Goal: Information Seeking & Learning: Learn about a topic

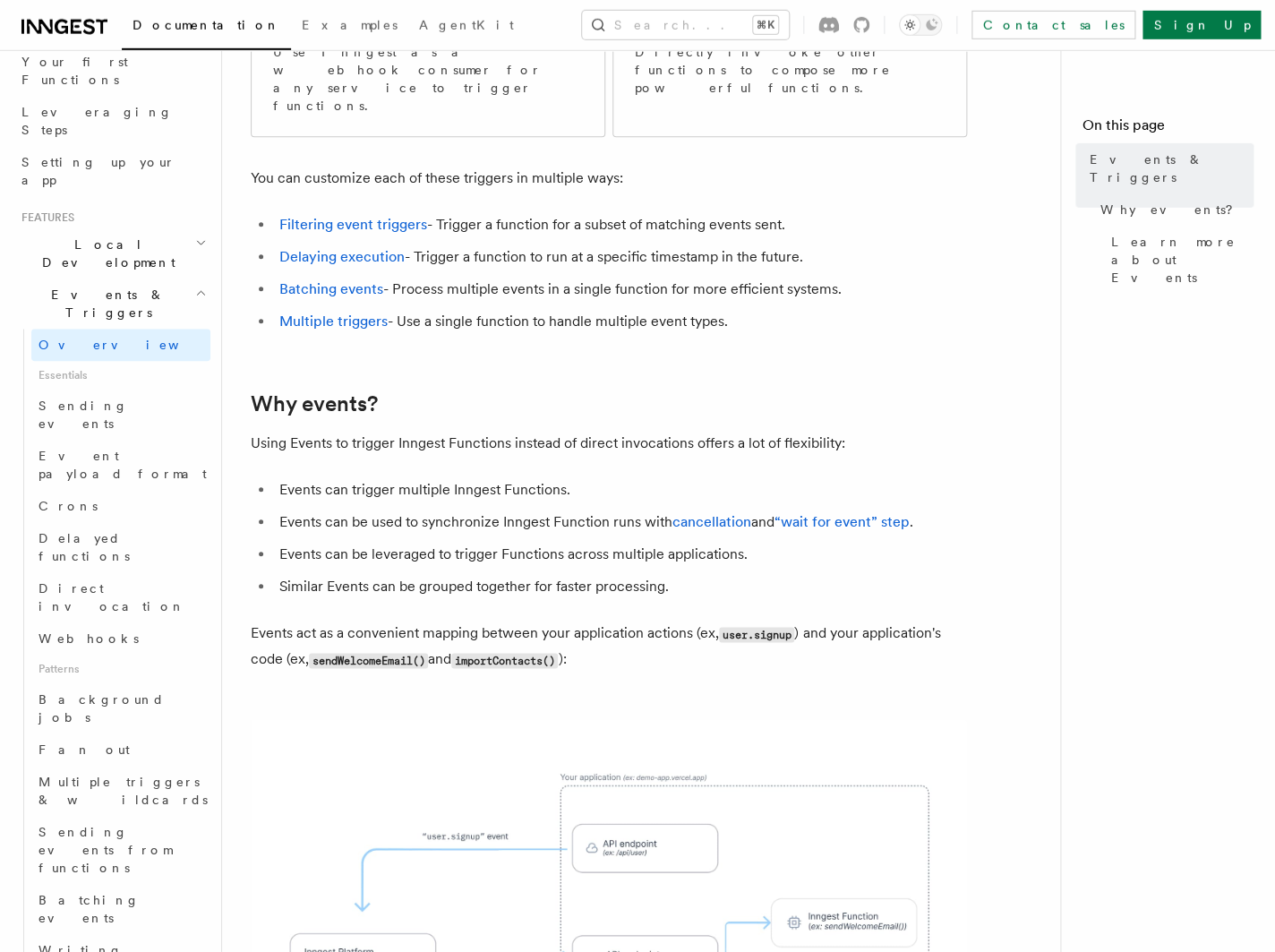
scroll to position [470, 0]
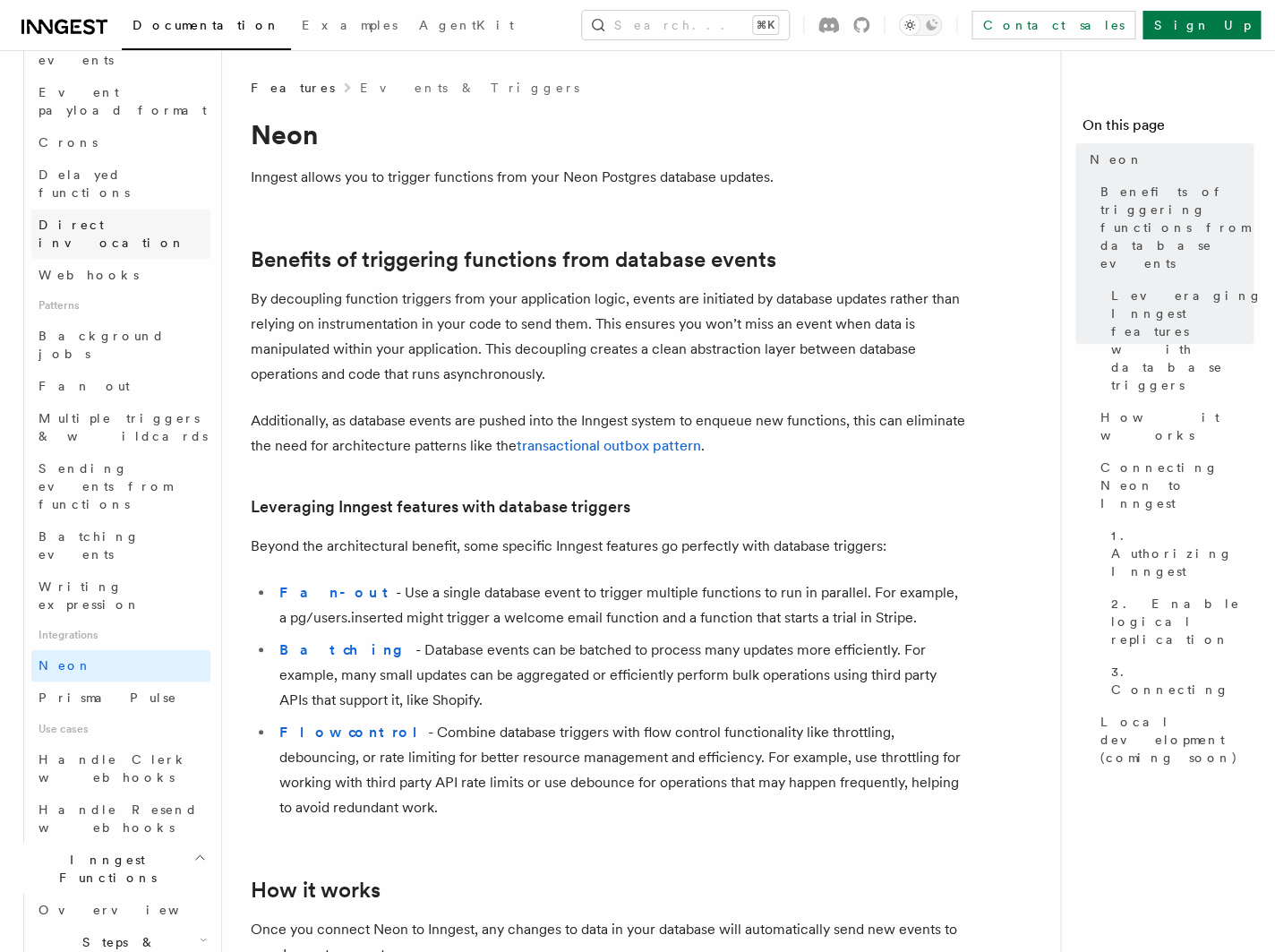
scroll to position [634, 0]
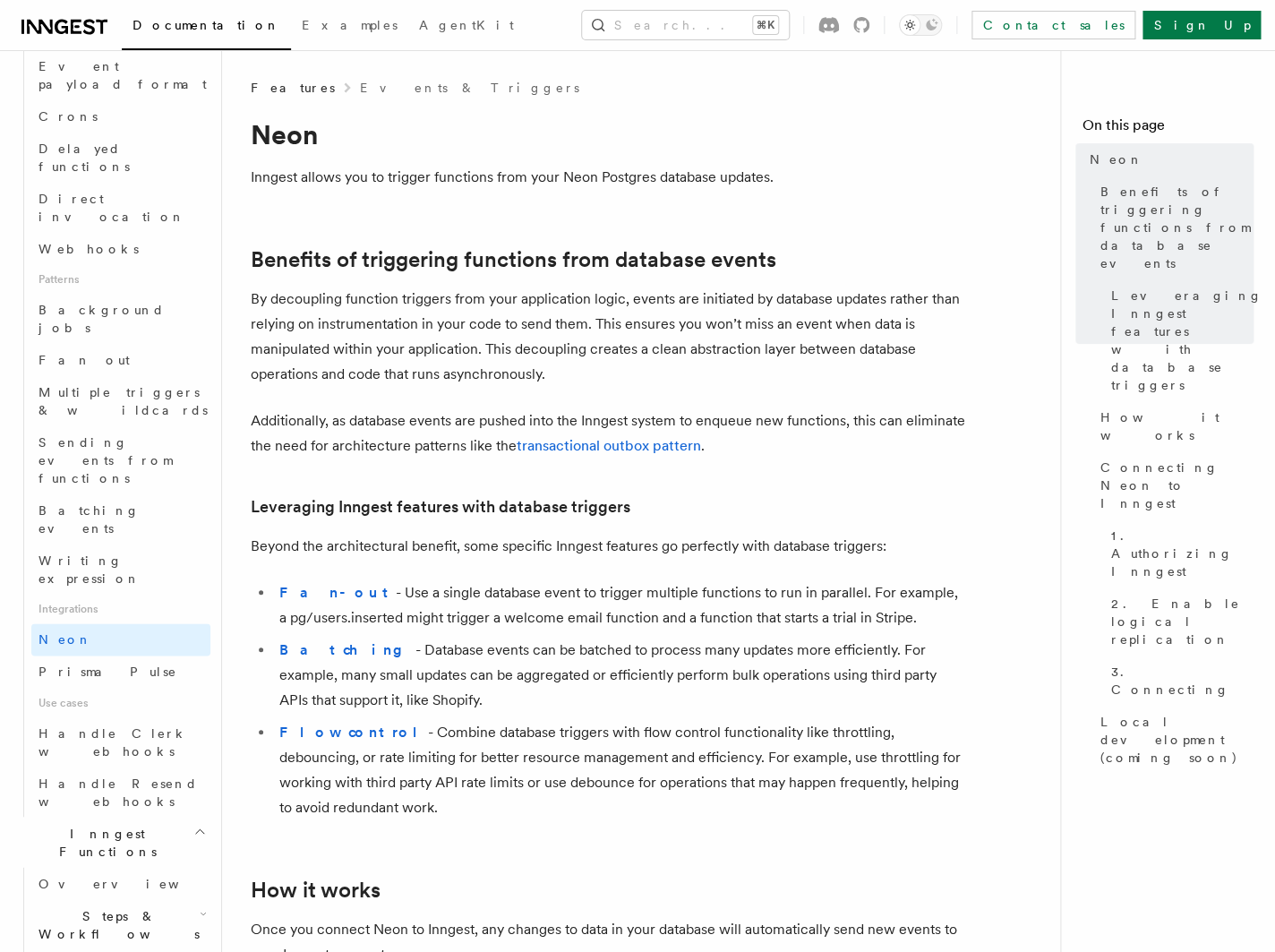
click at [200, 906] on icon "button" at bounding box center [204, 913] width 7 height 14
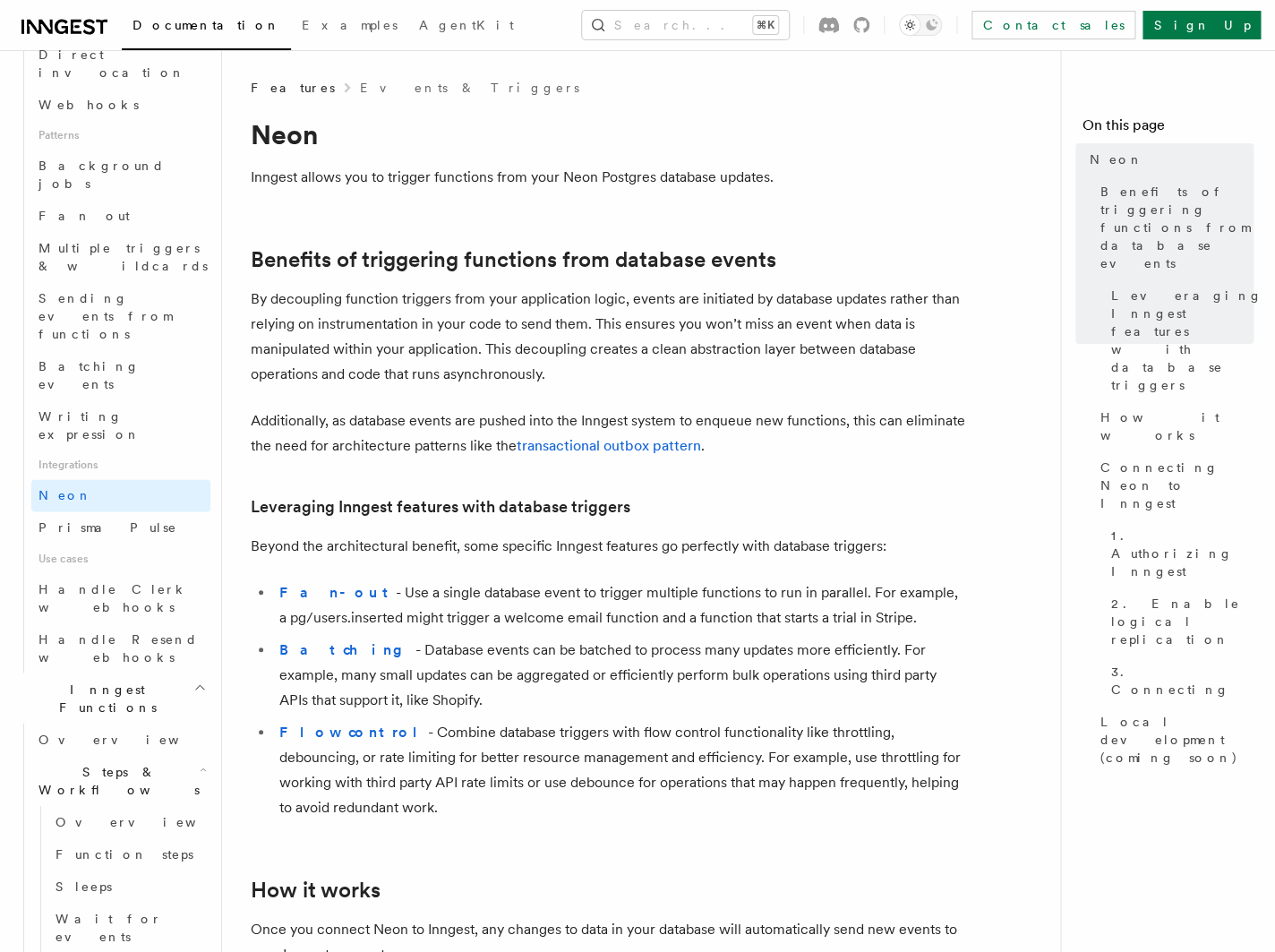
scroll to position [900, 0]
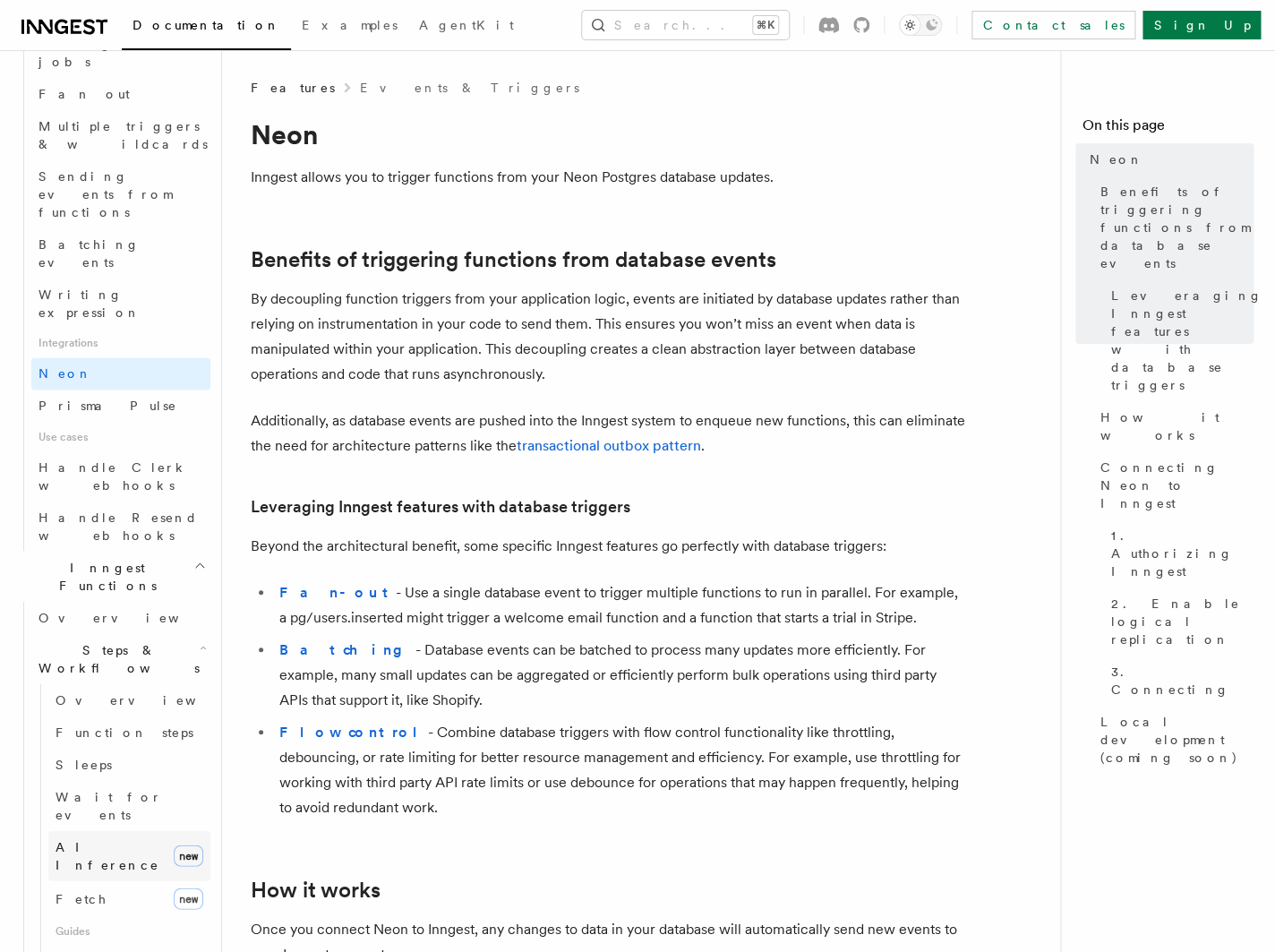
click at [142, 830] on link "AI Inference new" at bounding box center [129, 855] width 162 height 50
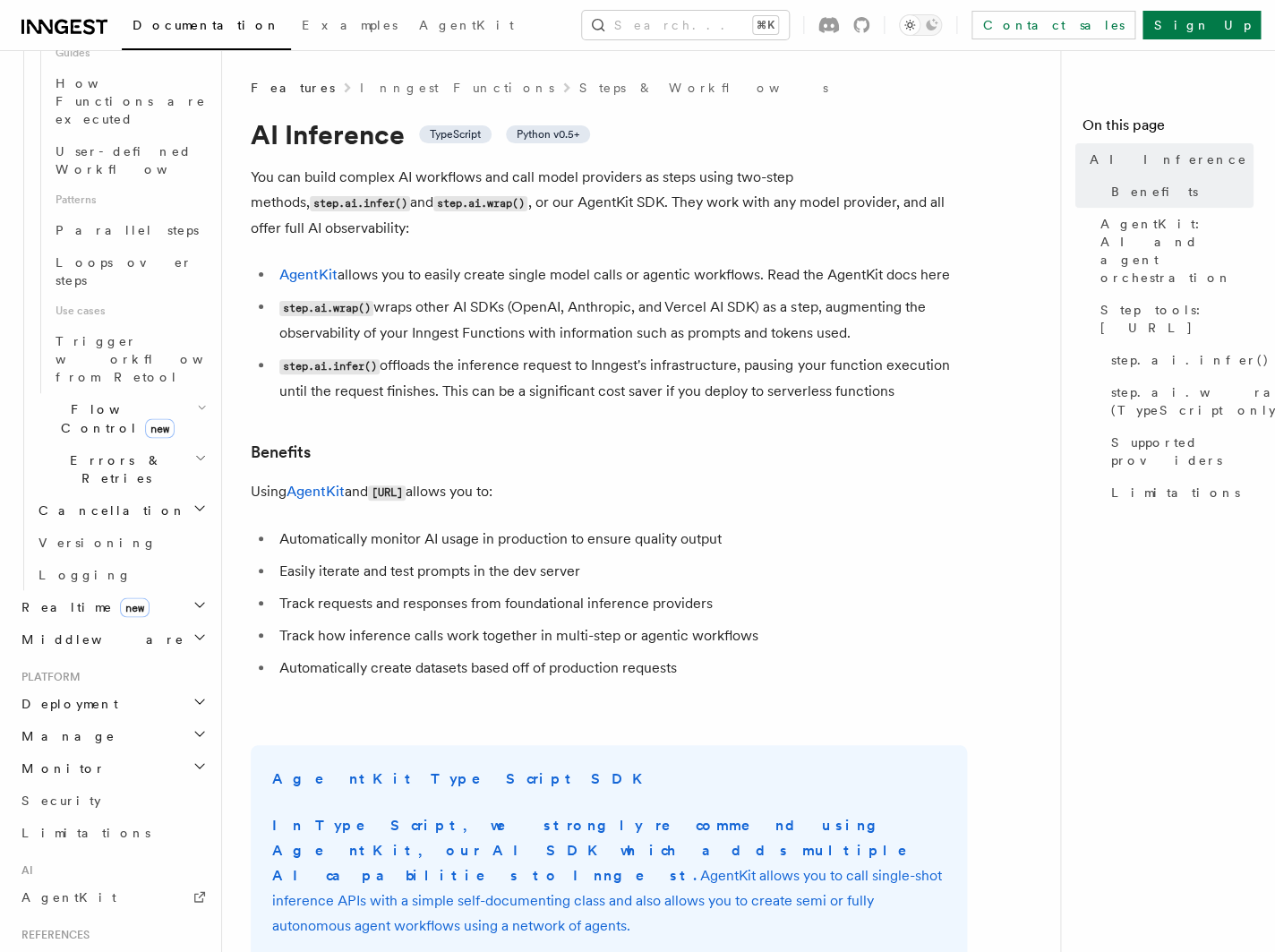
scroll to position [964, 0]
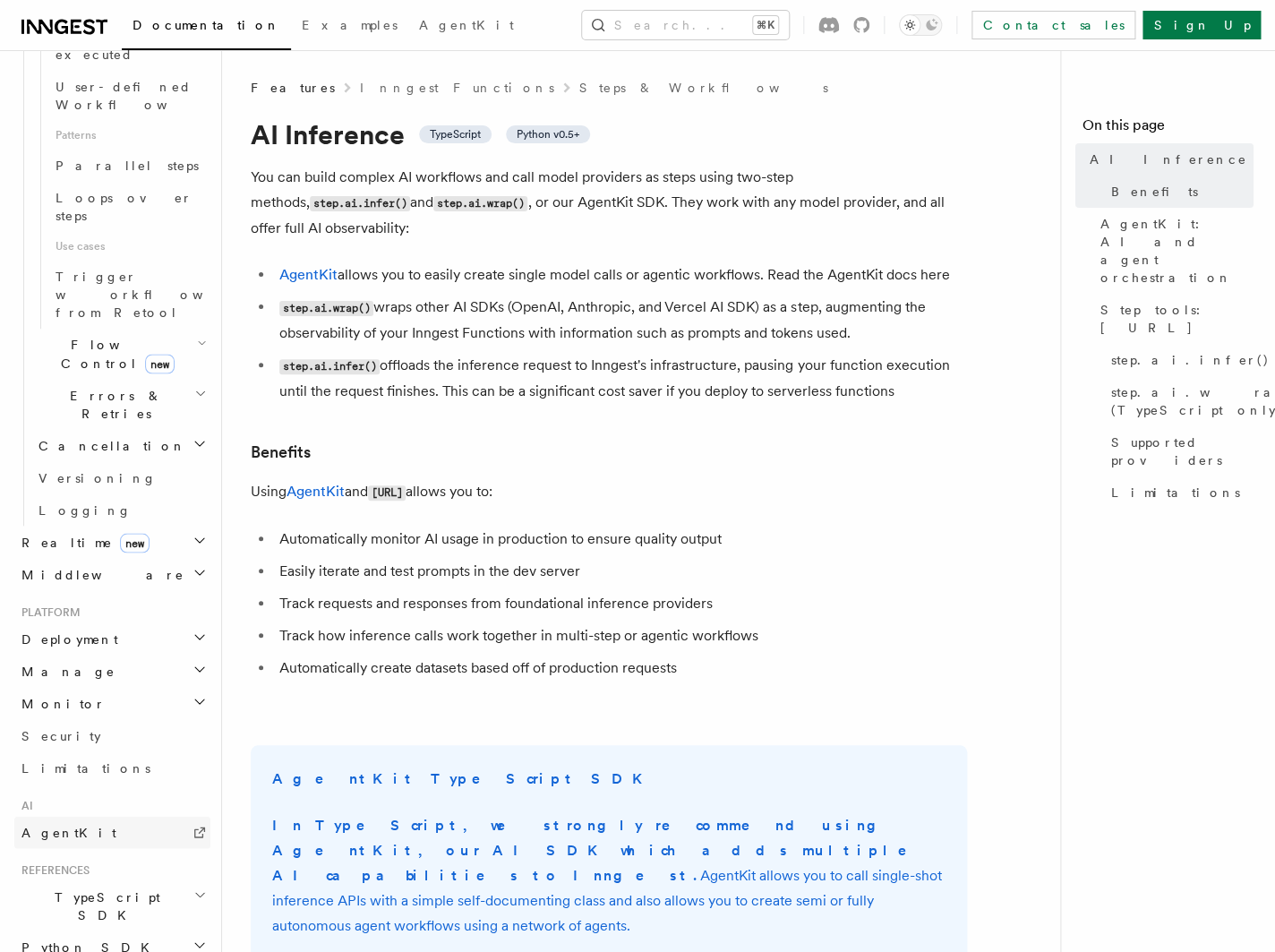
click at [81, 816] on link "AgentKit" at bounding box center [112, 832] width 196 height 33
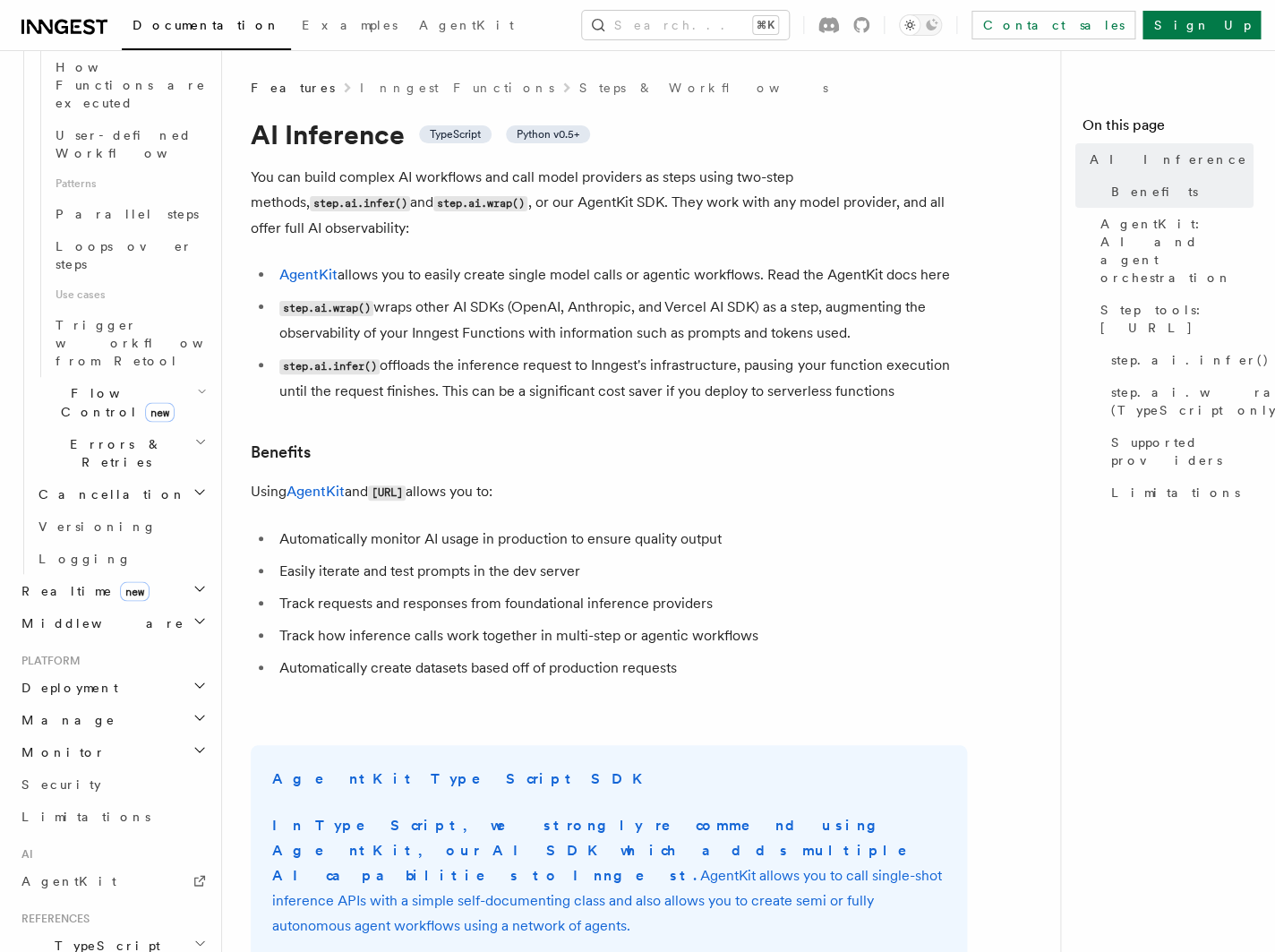
scroll to position [909, 0]
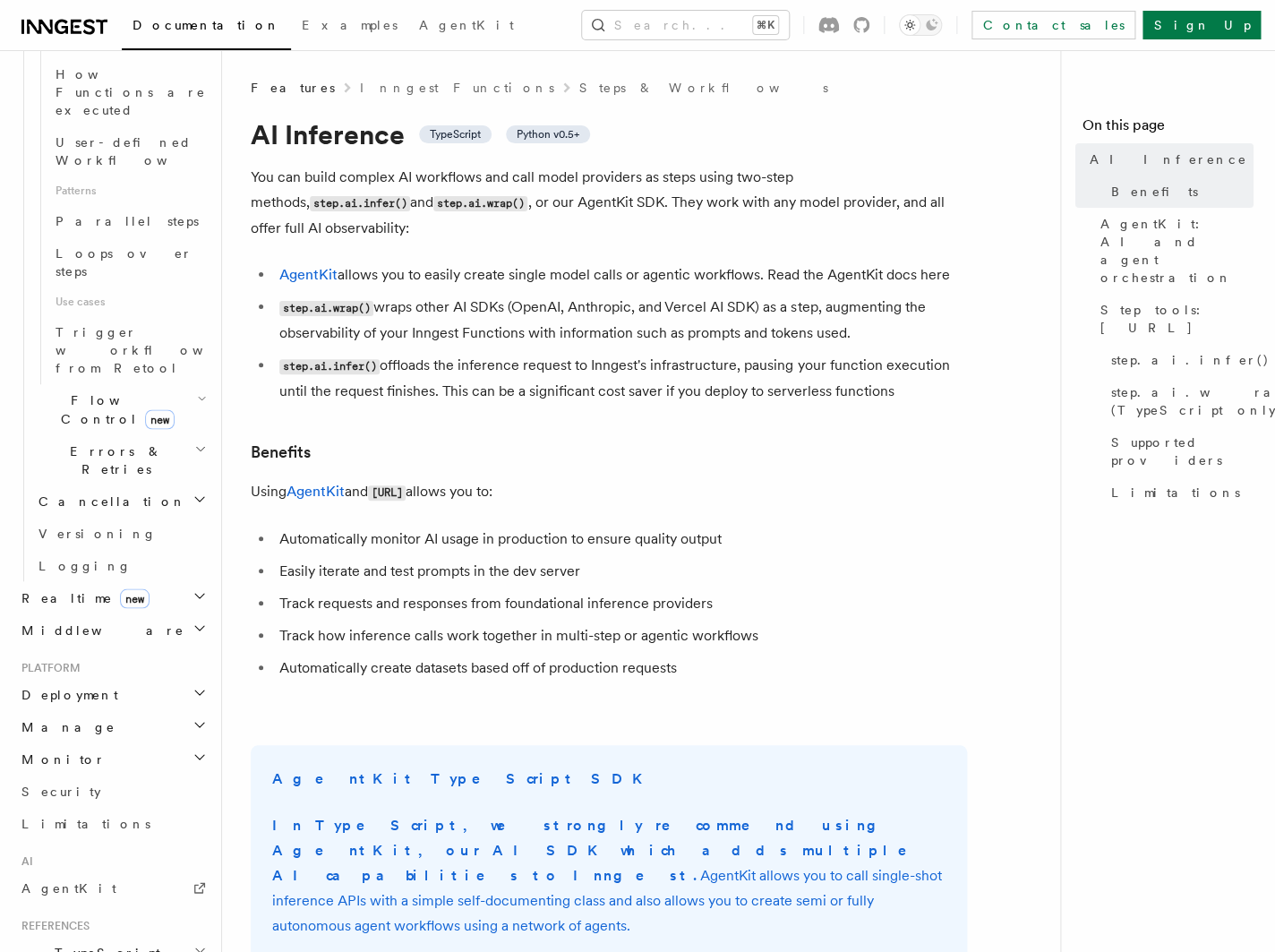
click at [193, 621] on icon "button" at bounding box center [199, 627] width 14 height 14
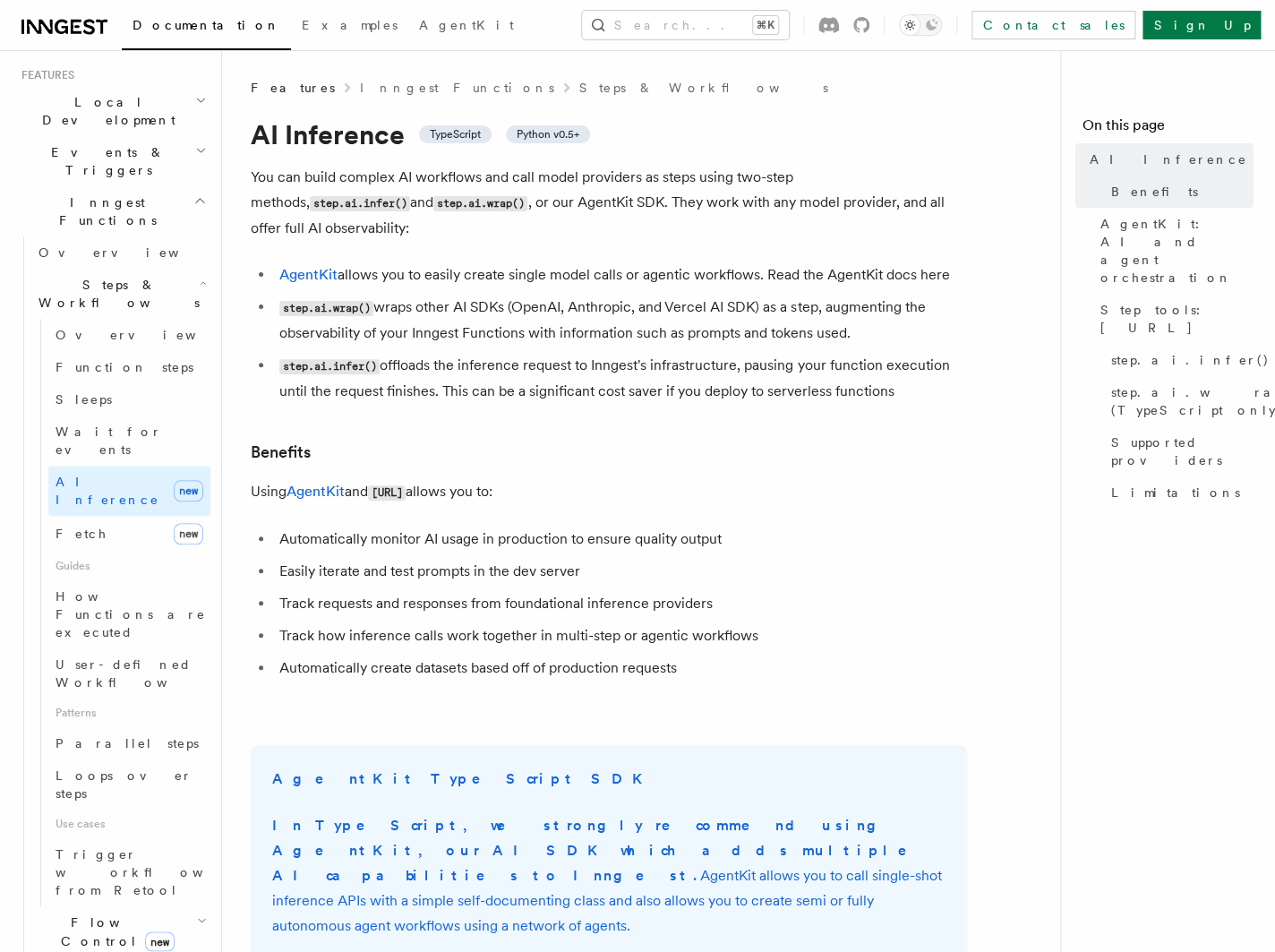
scroll to position [0, 0]
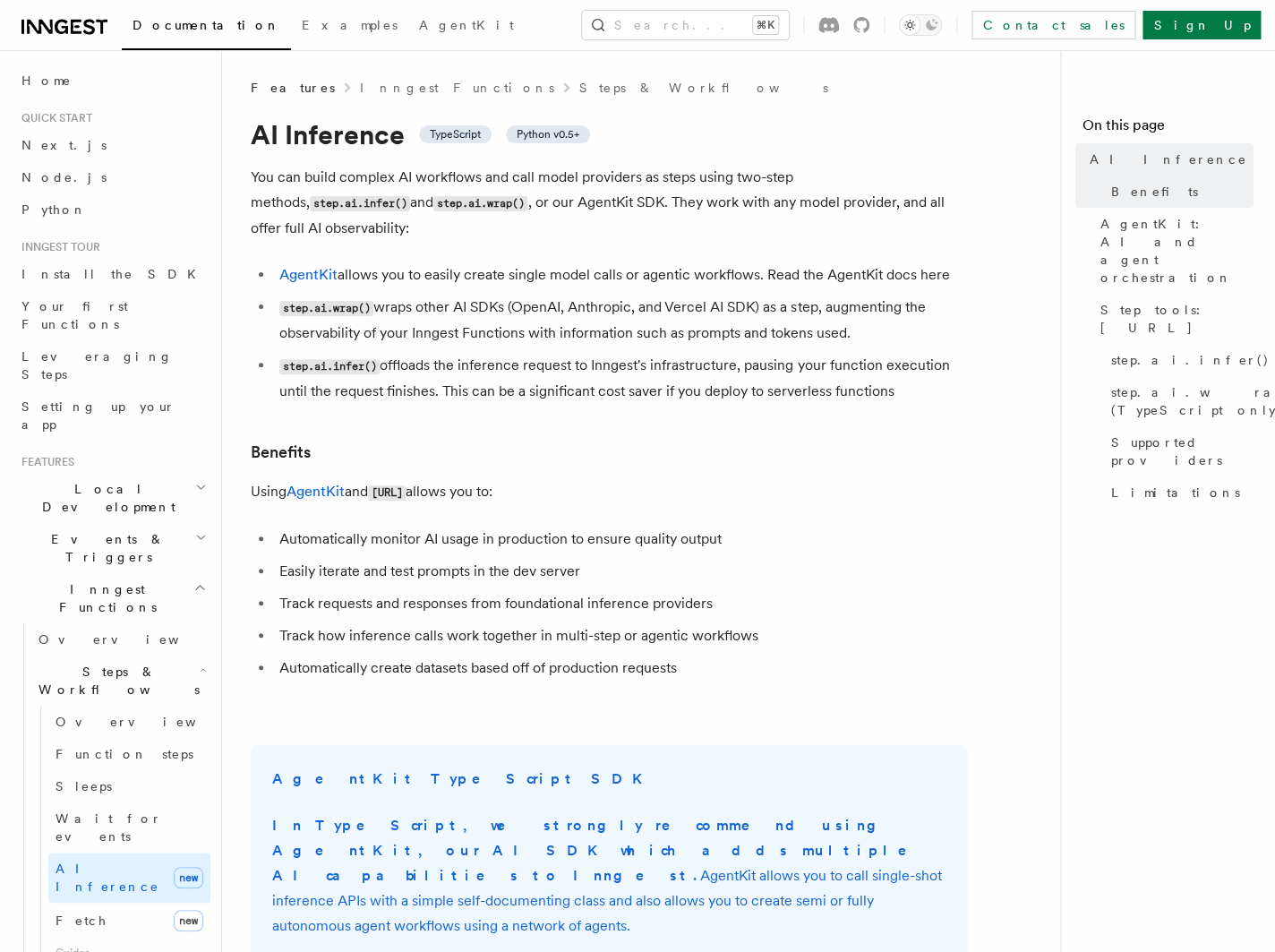
click at [180, 523] on h2 "Events & Triggers" at bounding box center [112, 548] width 196 height 50
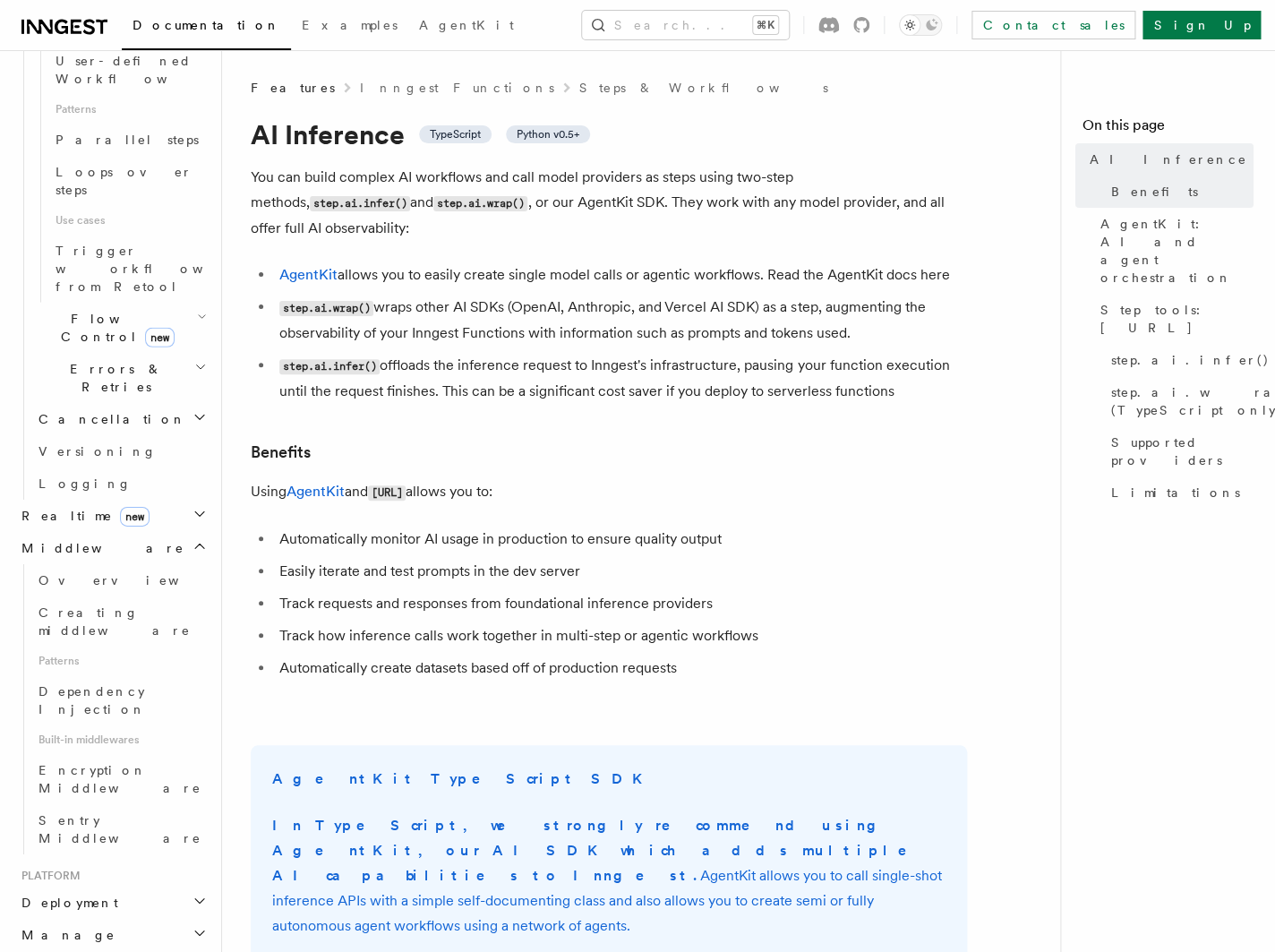
scroll to position [1882, 0]
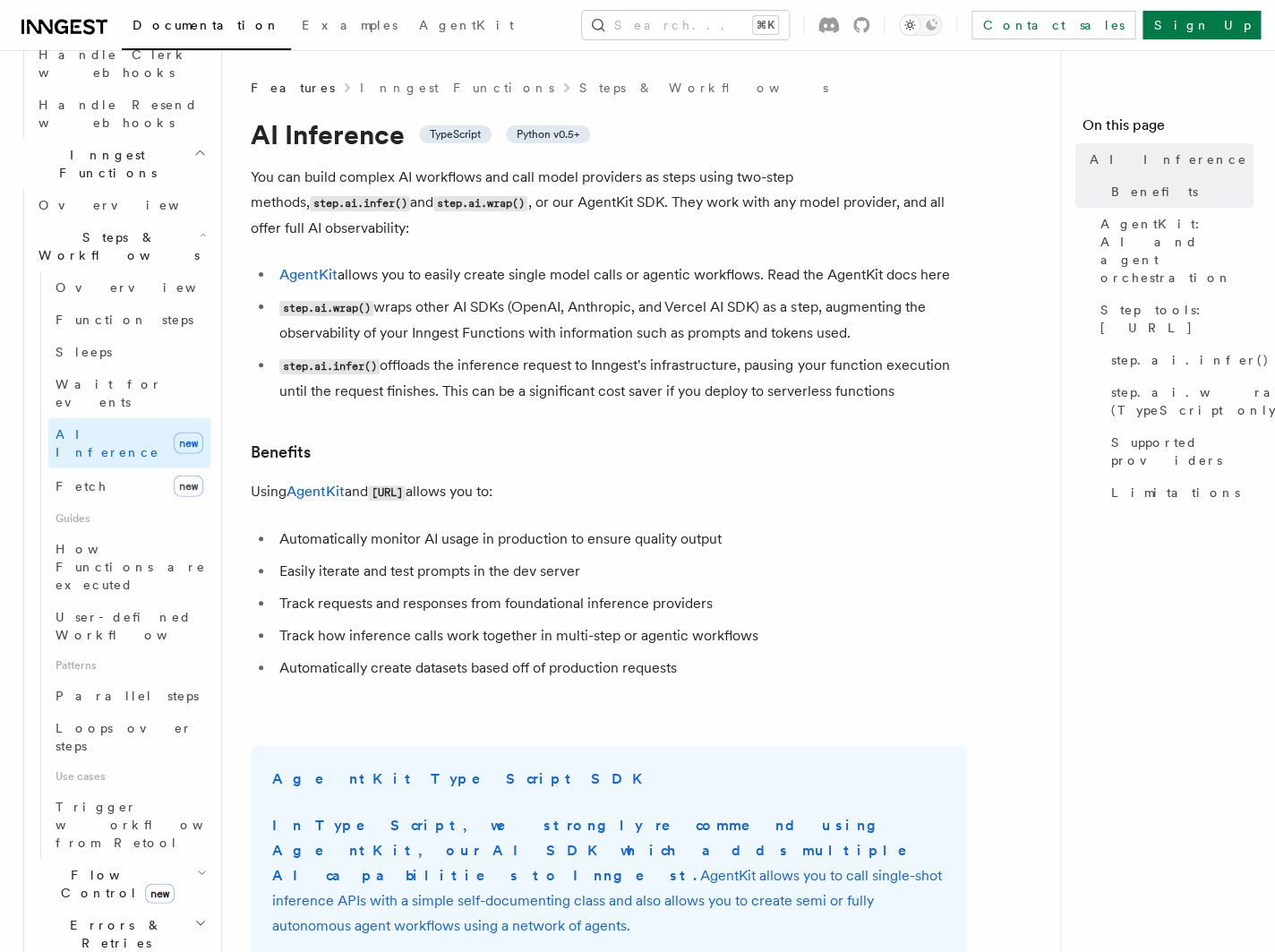
scroll to position [0, 0]
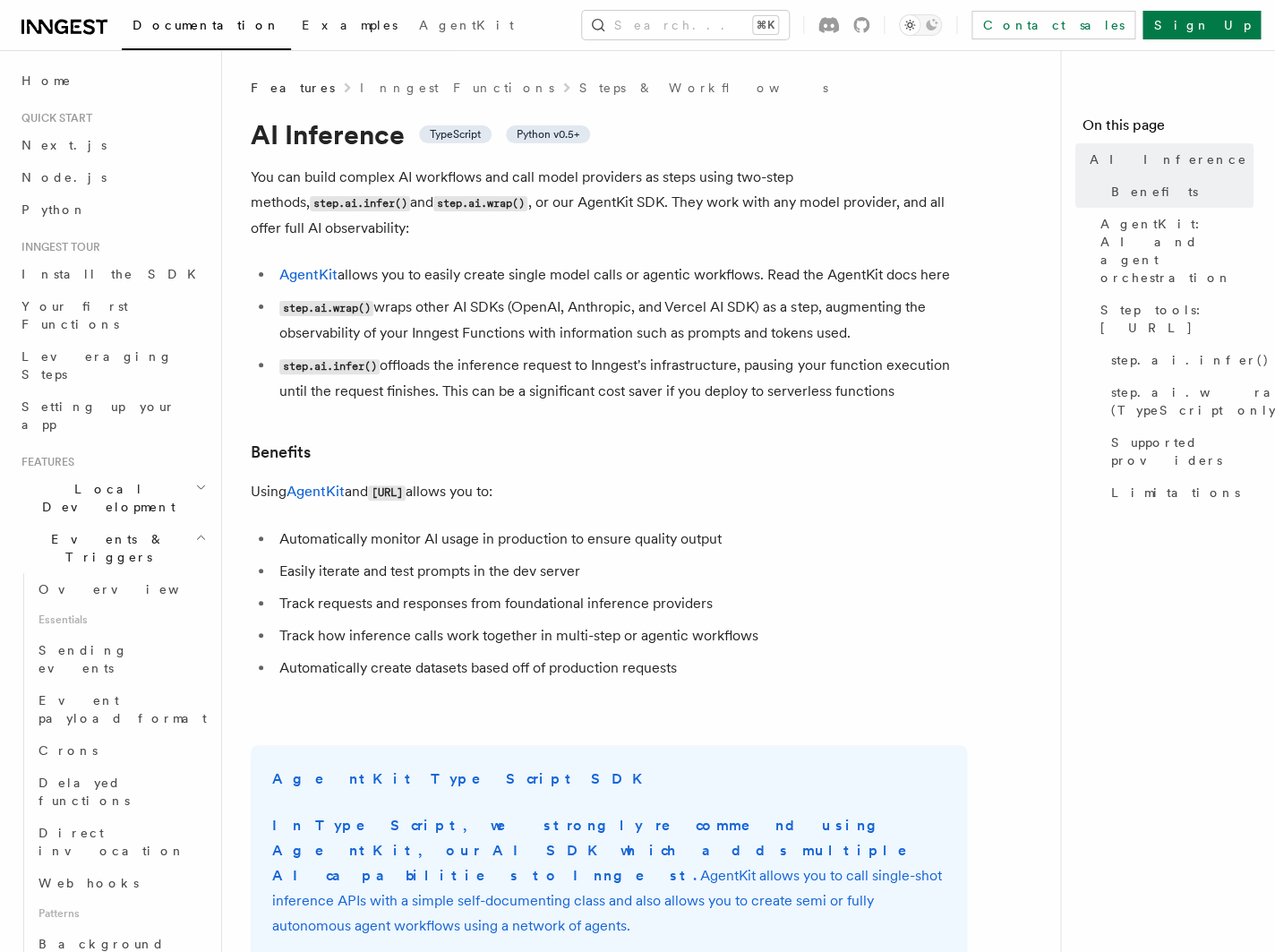
click at [302, 29] on span "Examples" at bounding box center [349, 24] width 96 height 14
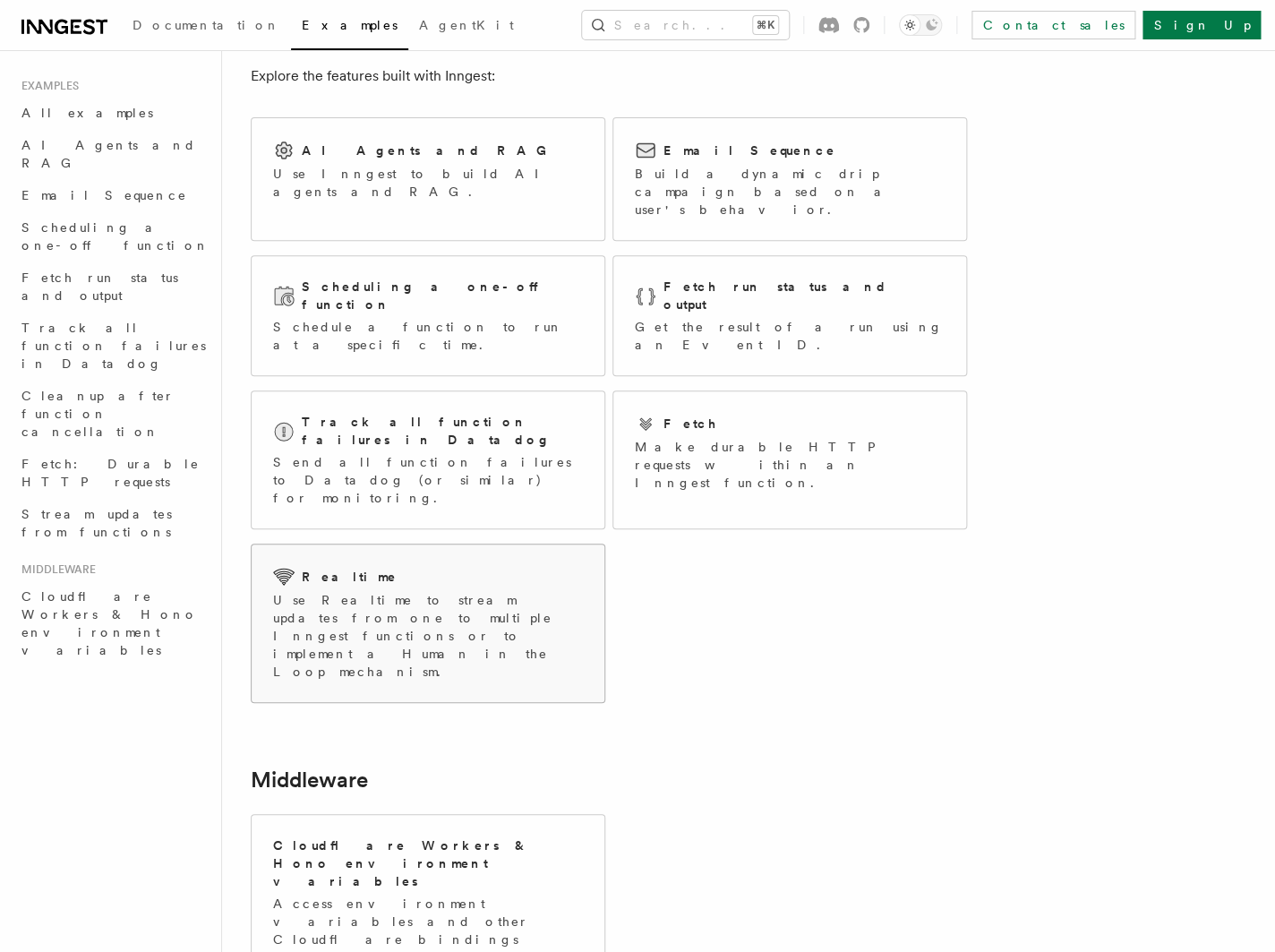
scroll to position [29, 0]
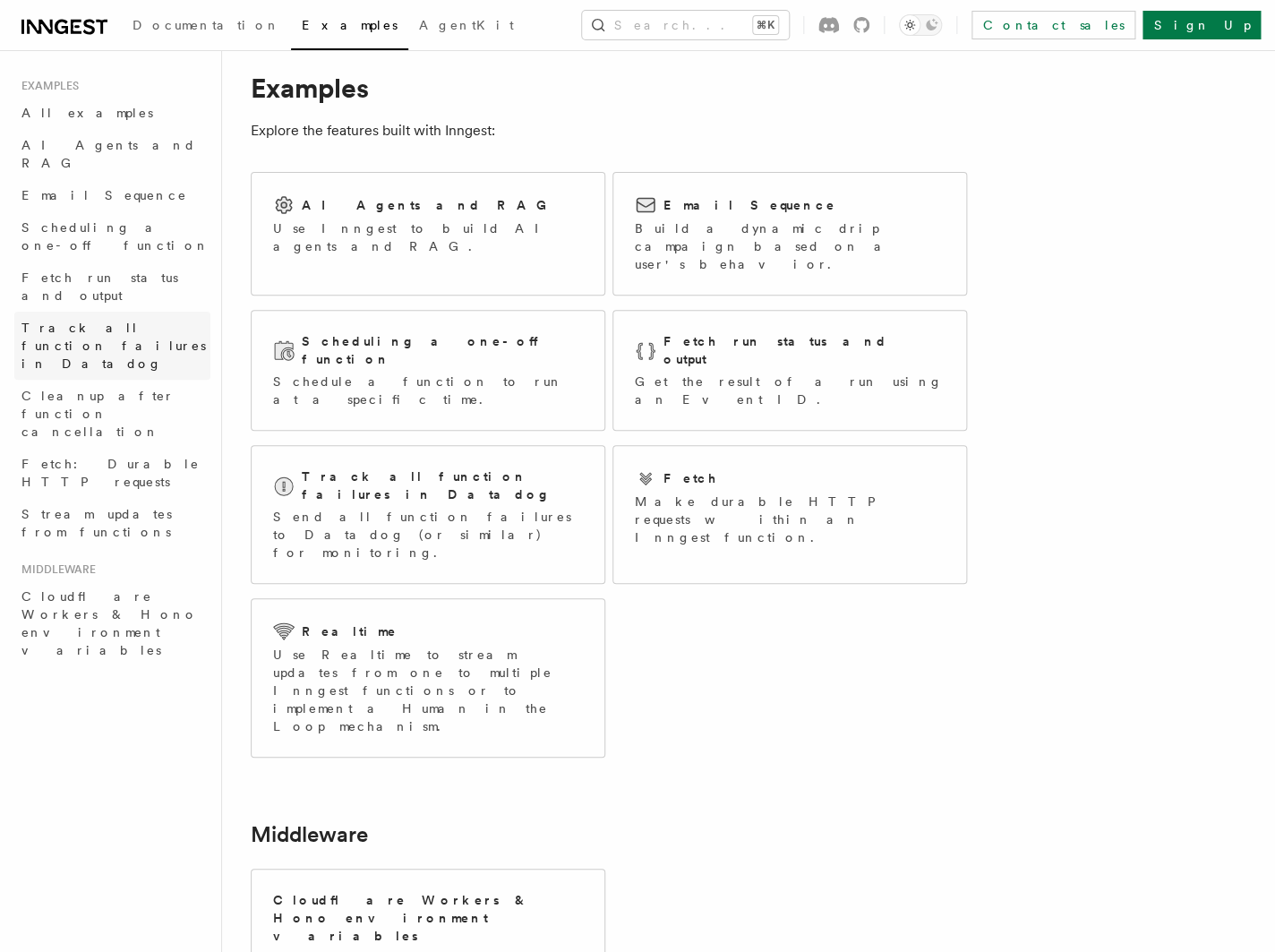
click at [113, 319] on span "Track all function failures in Datadog" at bounding box center [115, 346] width 189 height 54
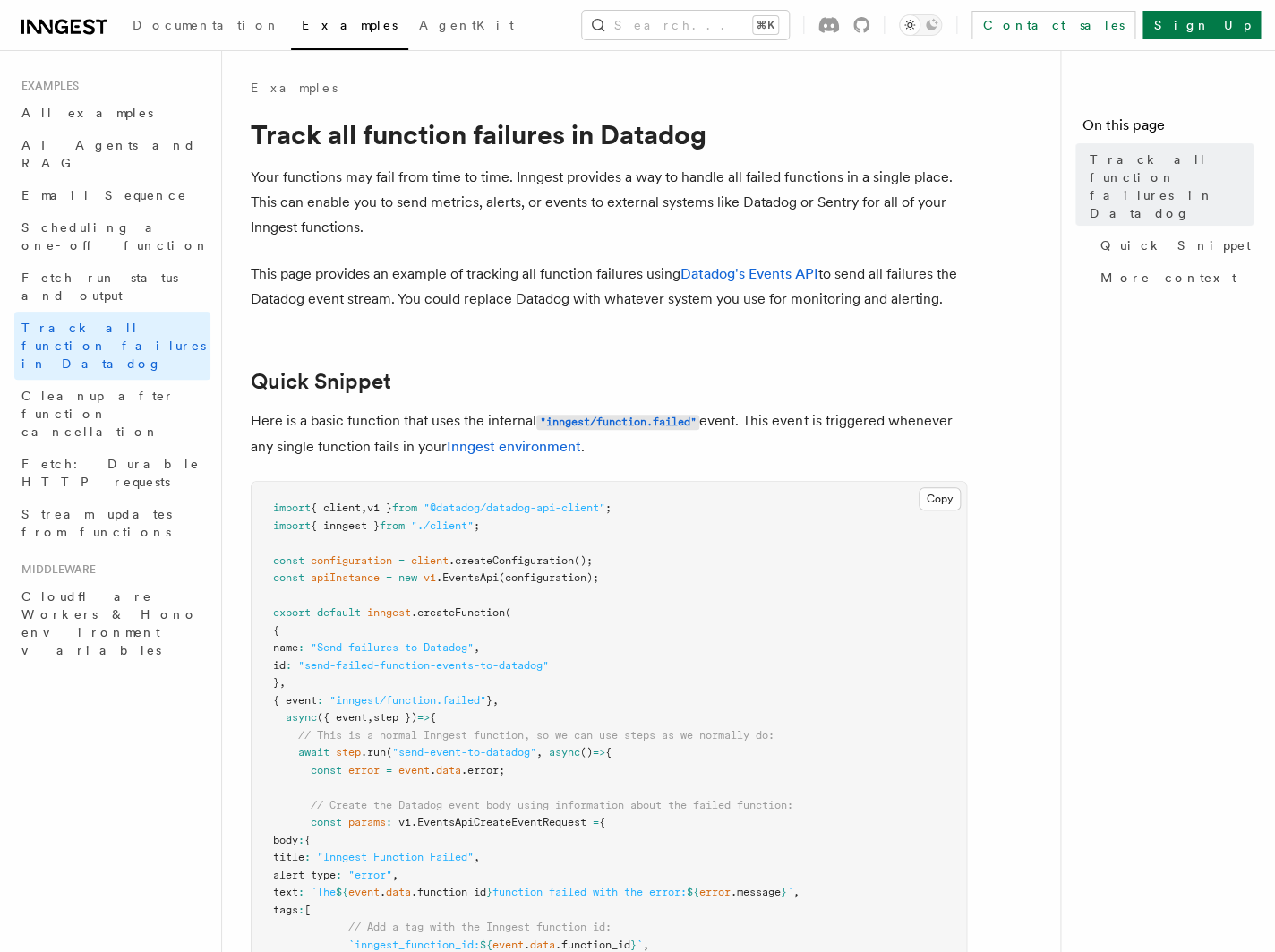
scroll to position [7, 0]
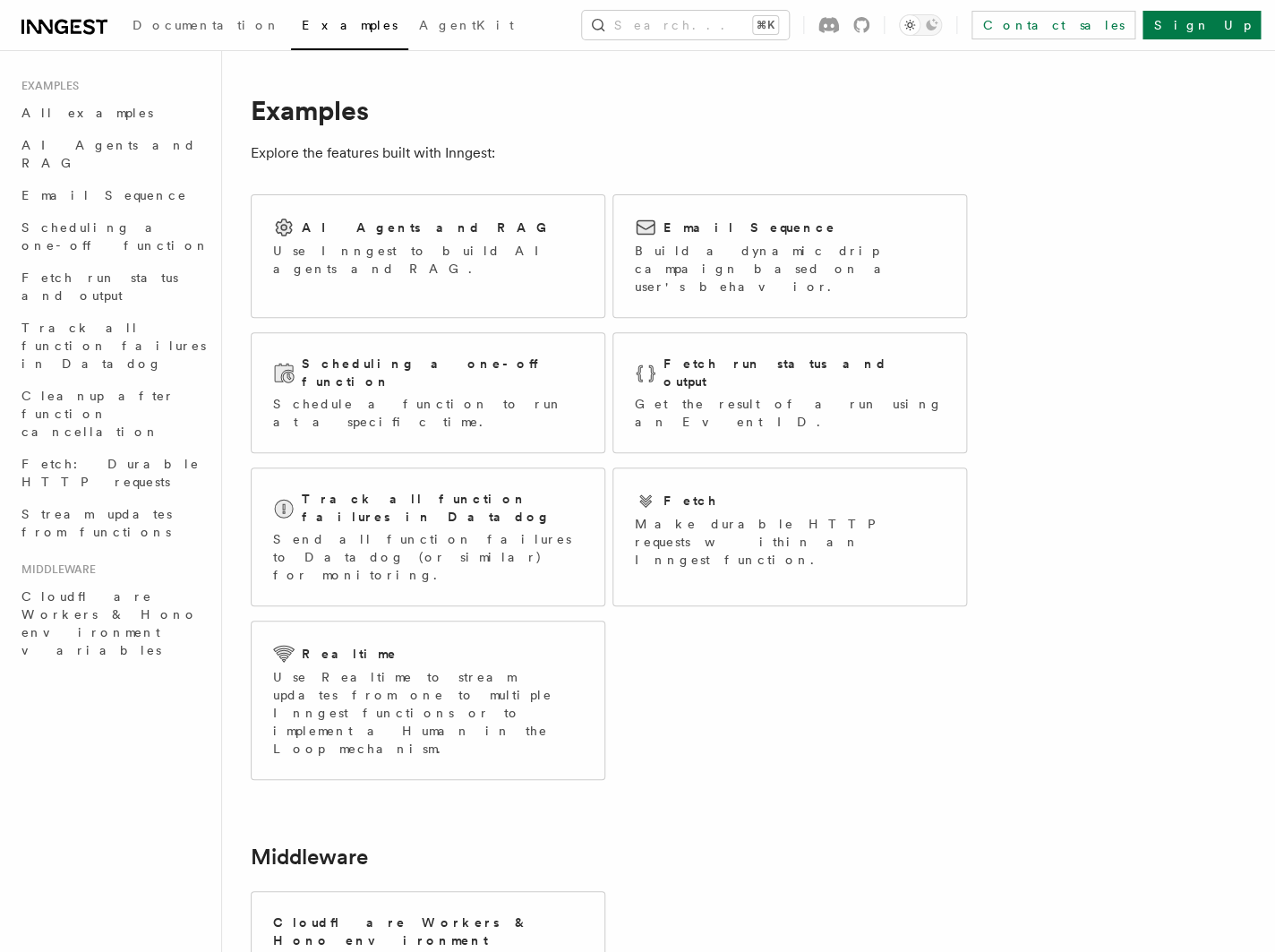
scroll to position [29, 0]
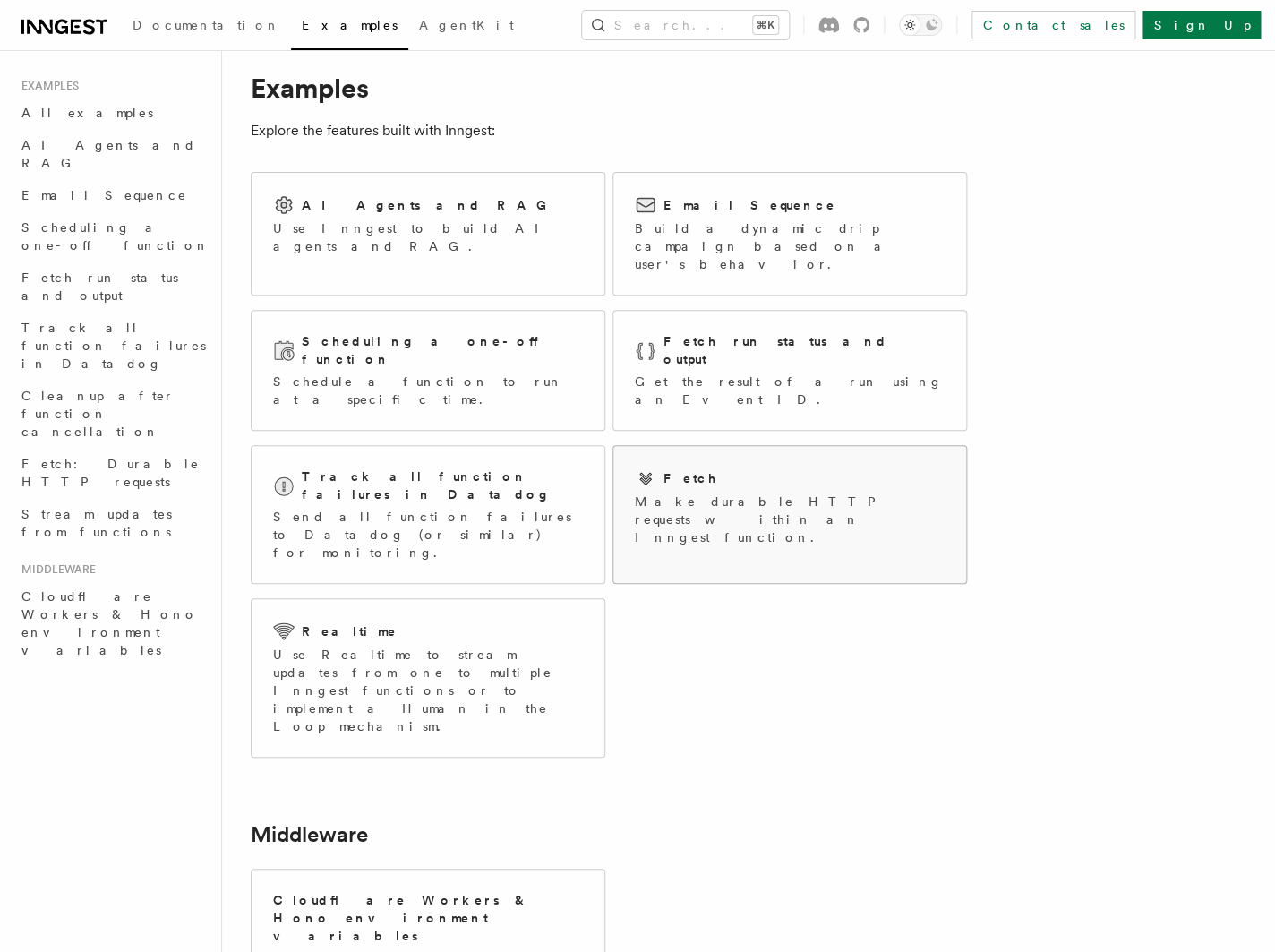
click at [672, 492] on p "Make durable HTTP requests within an Inngest function." at bounding box center [789, 519] width 310 height 54
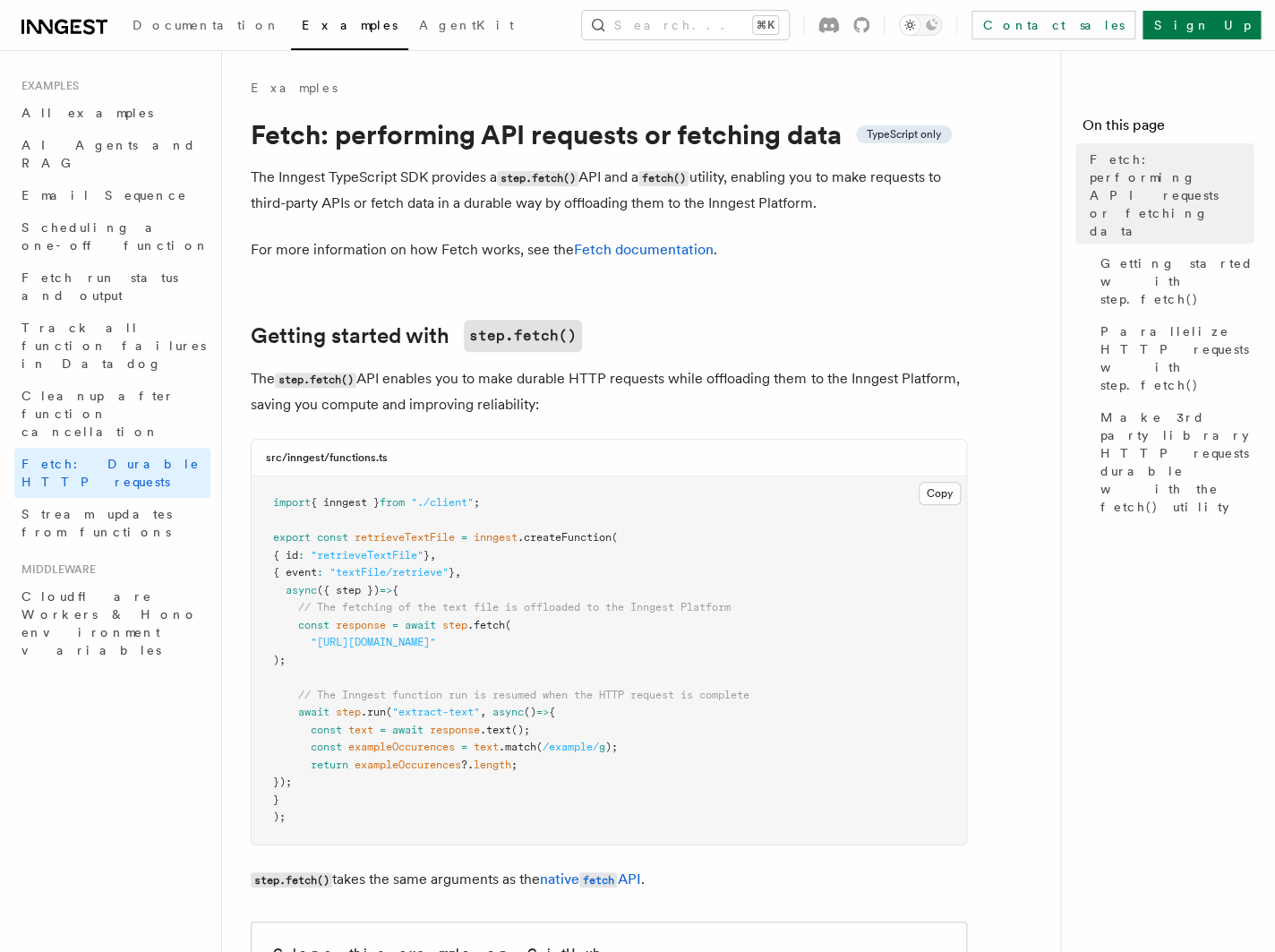
click at [81, 37] on icon at bounding box center [64, 26] width 86 height 21
click at [419, 24] on span "AgentKit" at bounding box center [466, 24] width 95 height 14
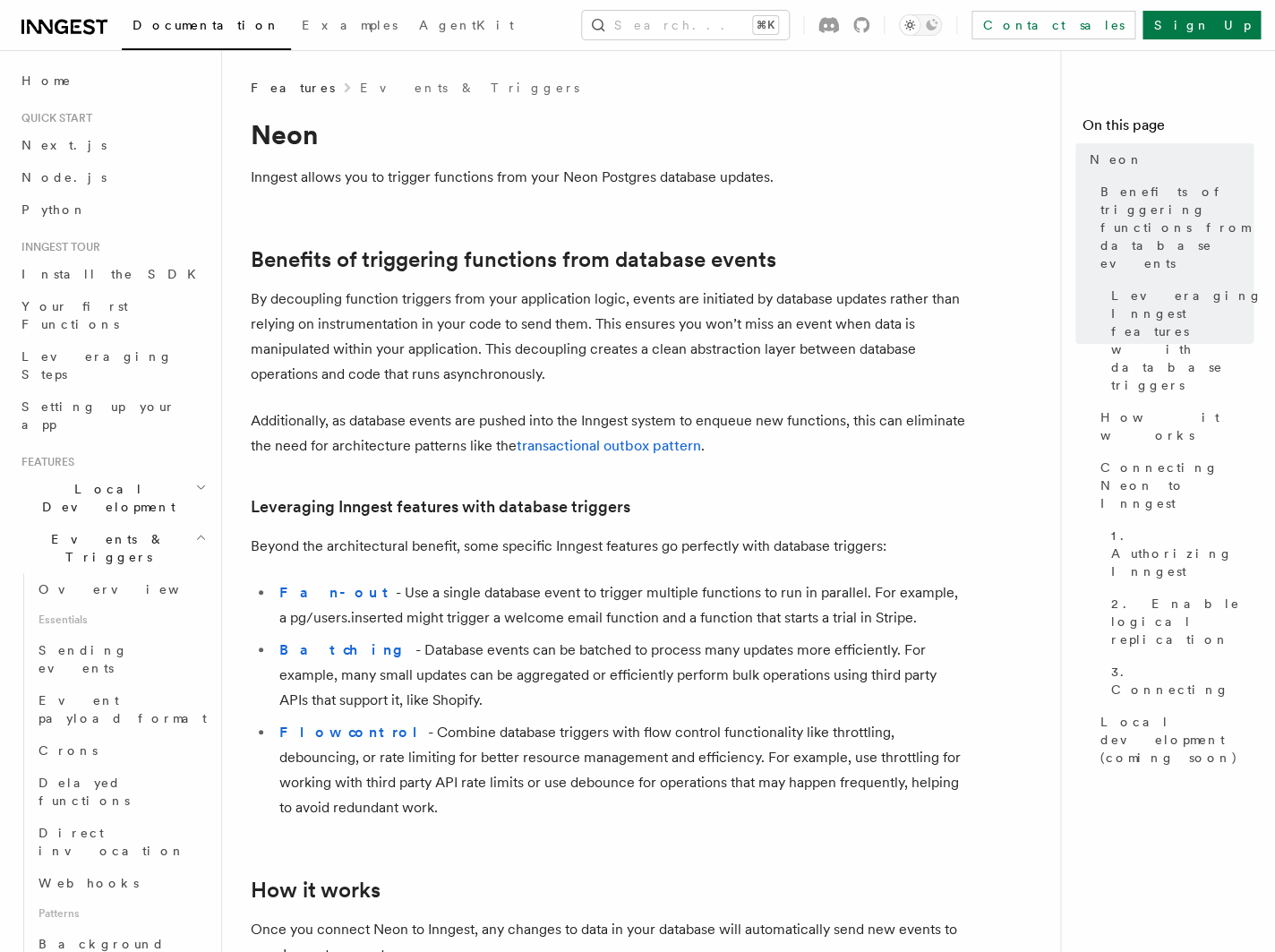
scroll to position [470, 0]
